Goal: Task Accomplishment & Management: Use online tool/utility

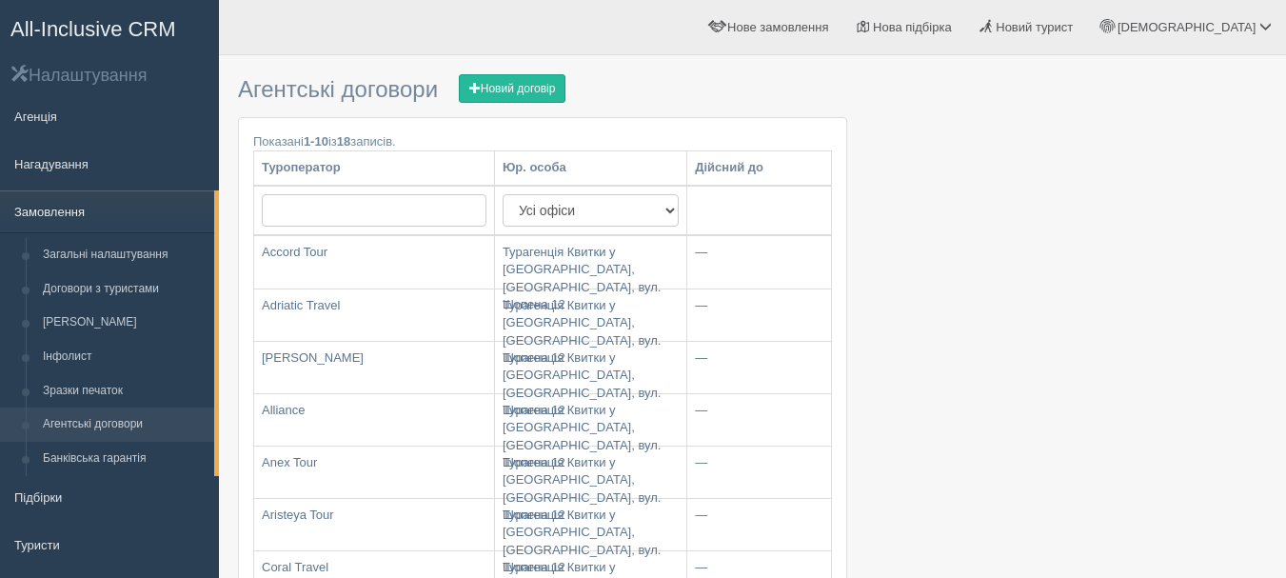
click at [39, 208] on link "Замовлення" at bounding box center [107, 211] width 214 height 42
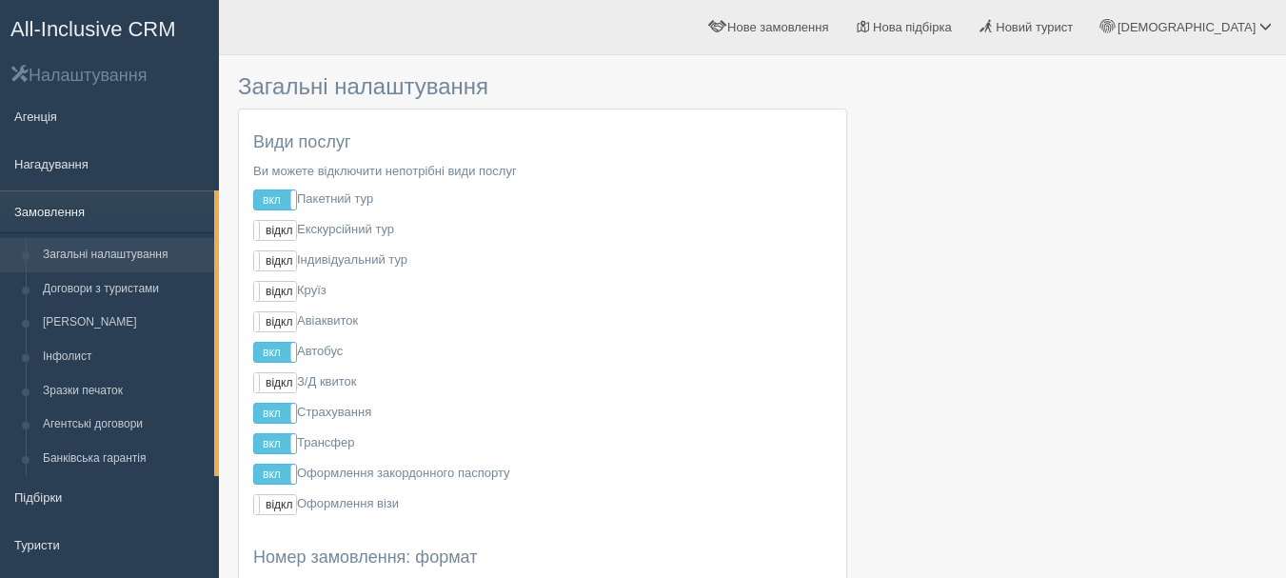
click at [34, 214] on link "Замовлення" at bounding box center [107, 211] width 214 height 42
click at [124, 206] on link "Замовлення" at bounding box center [107, 211] width 214 height 42
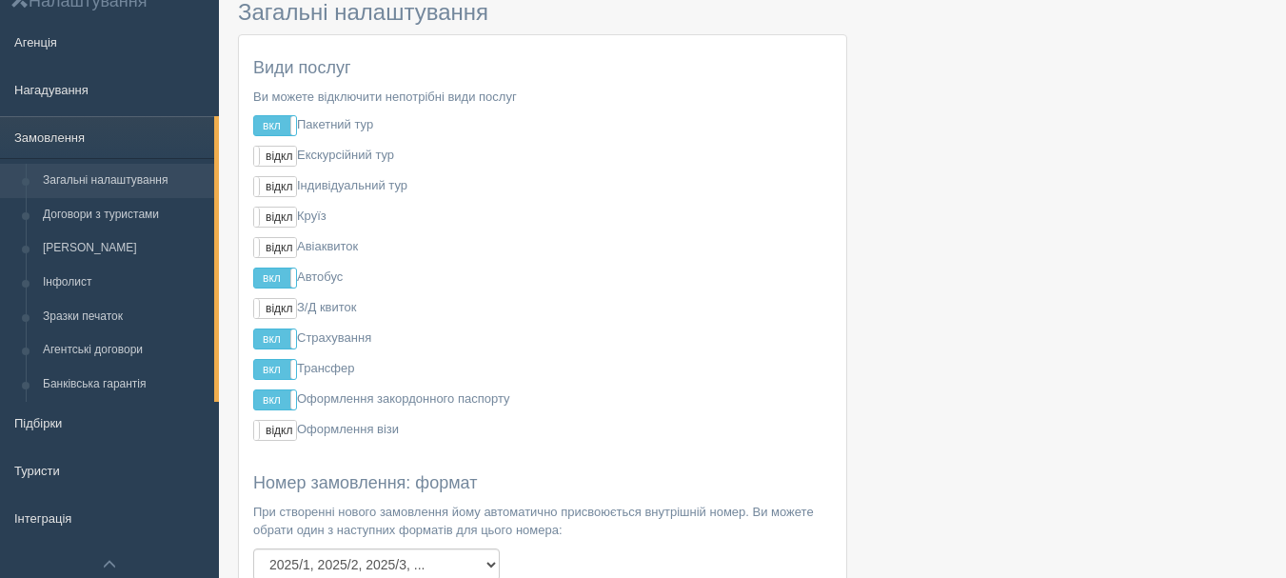
scroll to position [190, 0]
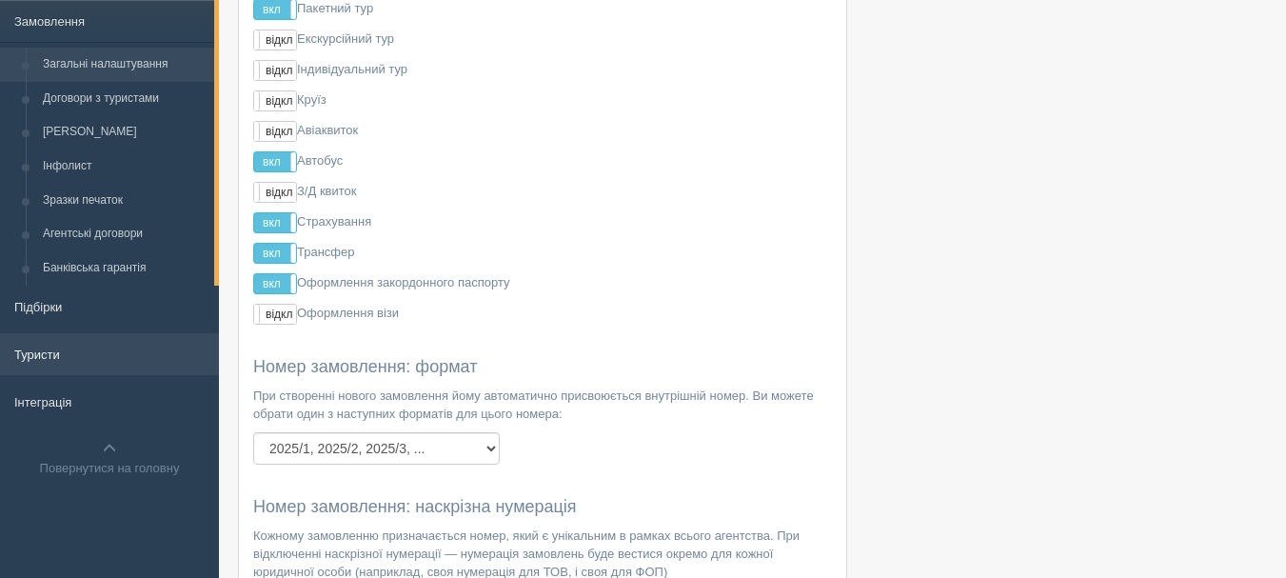
click at [59, 349] on link "Туристи" at bounding box center [109, 354] width 219 height 42
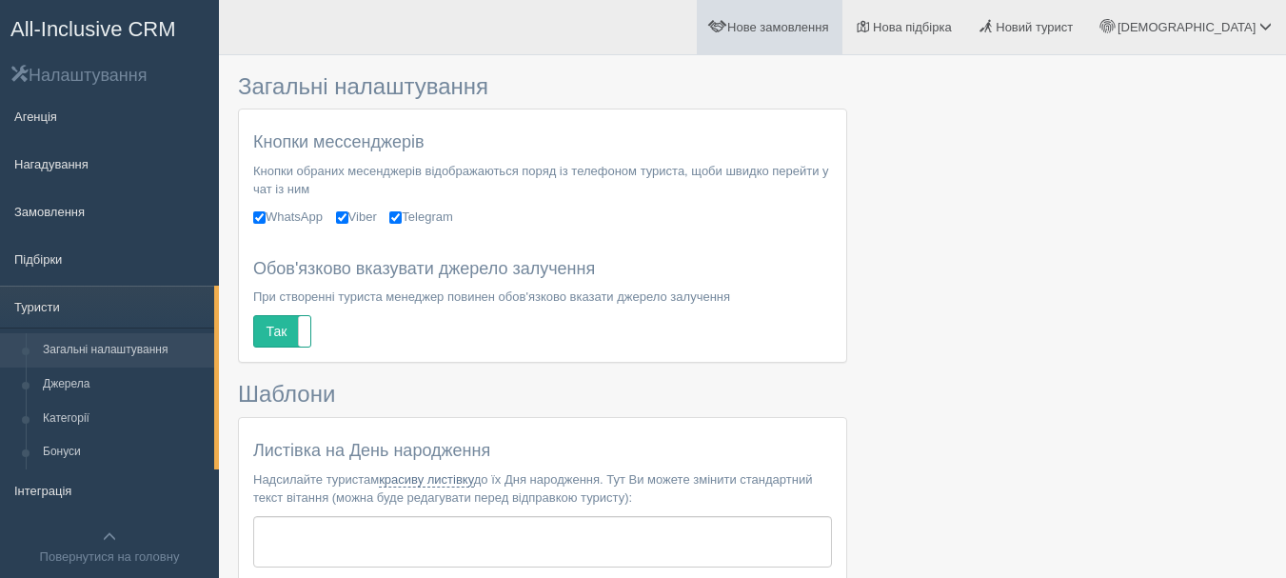
click at [828, 26] on span "Нове замовлення" at bounding box center [777, 27] width 101 height 14
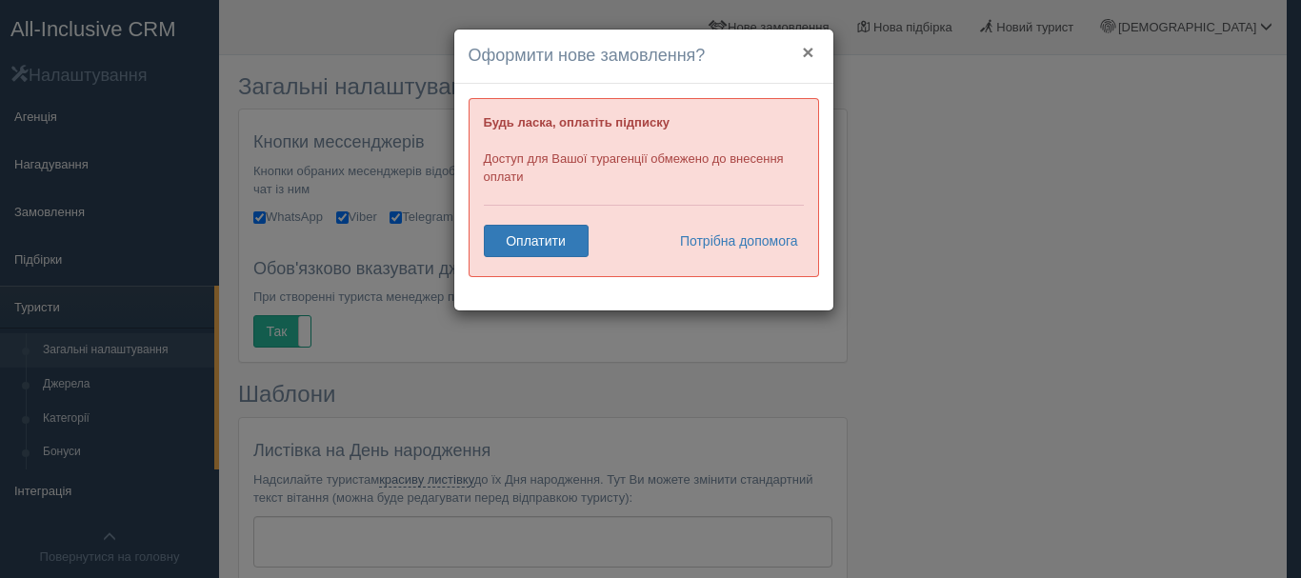
click at [805, 50] on button "×" at bounding box center [807, 52] width 11 height 20
